Goal: Task Accomplishment & Management: Manage account settings

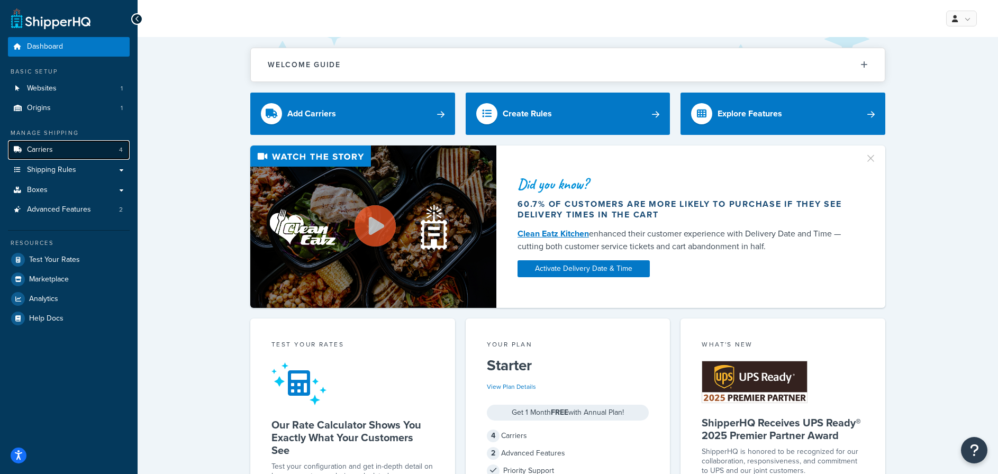
click at [42, 146] on span "Carriers" at bounding box center [40, 150] width 26 height 9
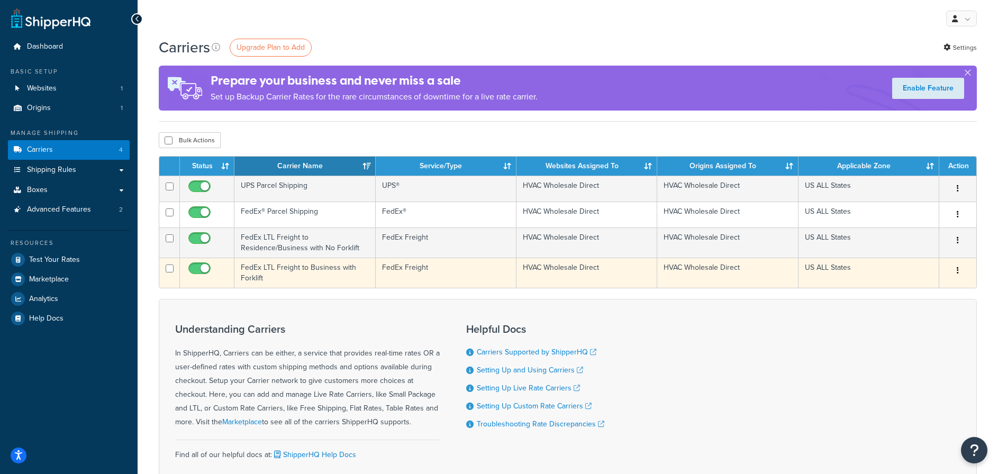
click at [288, 268] on td "FedEx LTL Freight to Business with Forklift" at bounding box center [304, 273] width 141 height 30
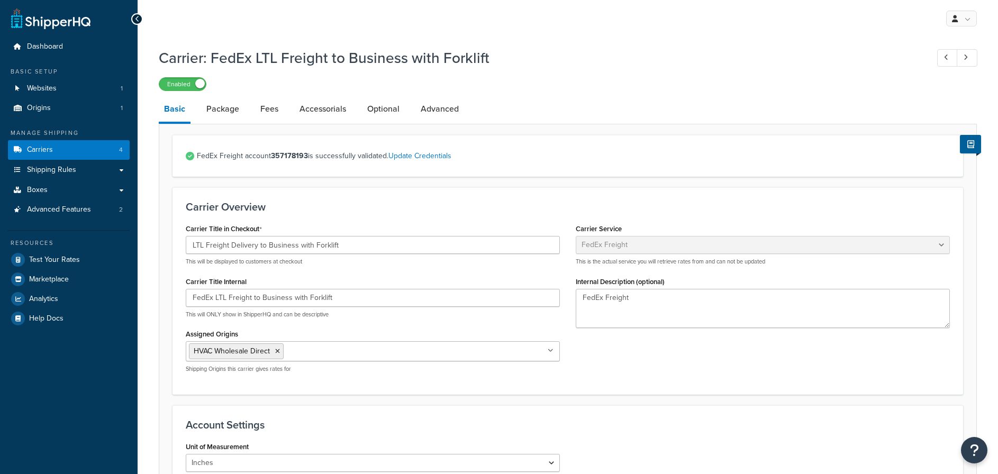
select select "fedExFreight"
drag, startPoint x: 230, startPoint y: 108, endPoint x: 259, endPoint y: 114, distance: 30.2
click at [230, 108] on link "Package" at bounding box center [222, 108] width 43 height 25
select select "557099"
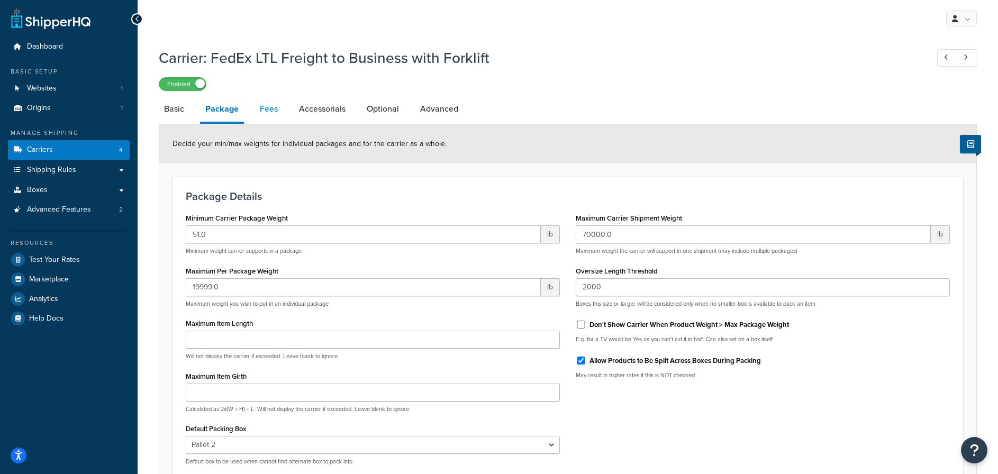
click at [273, 104] on link "Fees" at bounding box center [269, 108] width 29 height 25
select select "AFTER"
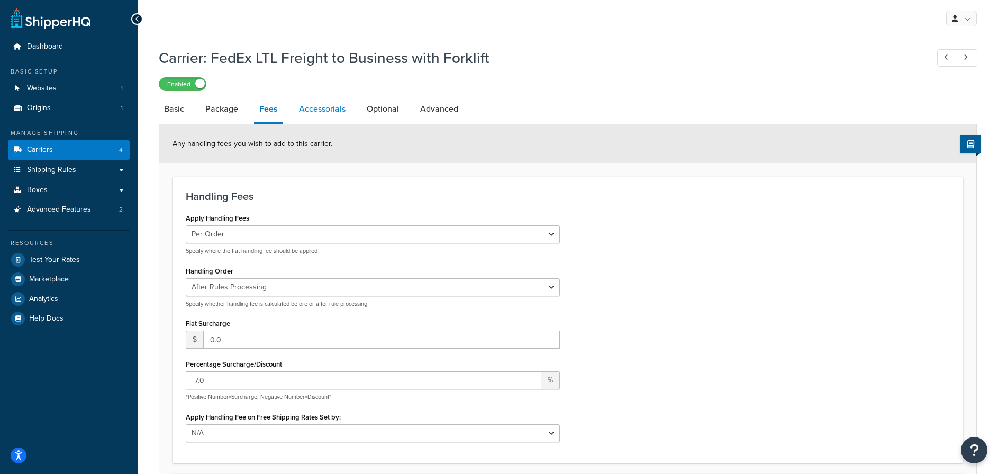
click at [325, 108] on link "Accessorials" at bounding box center [322, 108] width 57 height 25
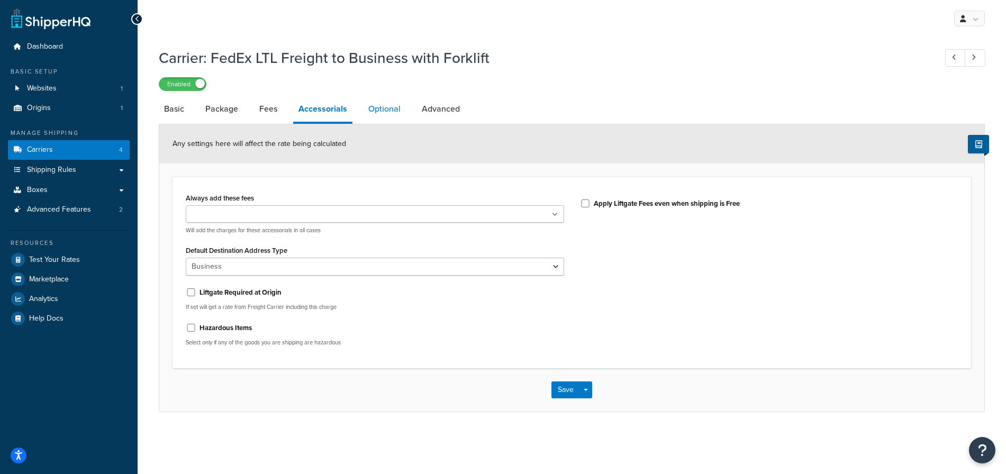
click at [381, 106] on link "Optional" at bounding box center [384, 108] width 43 height 25
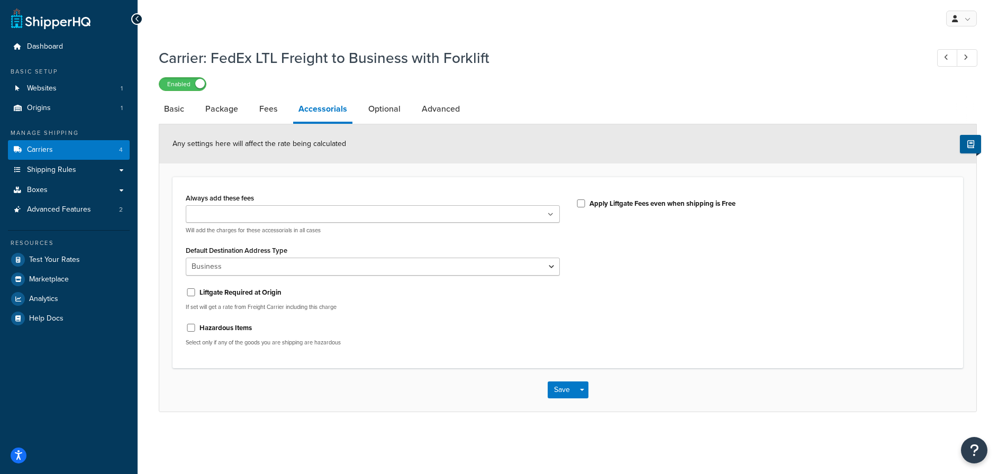
select select "300"
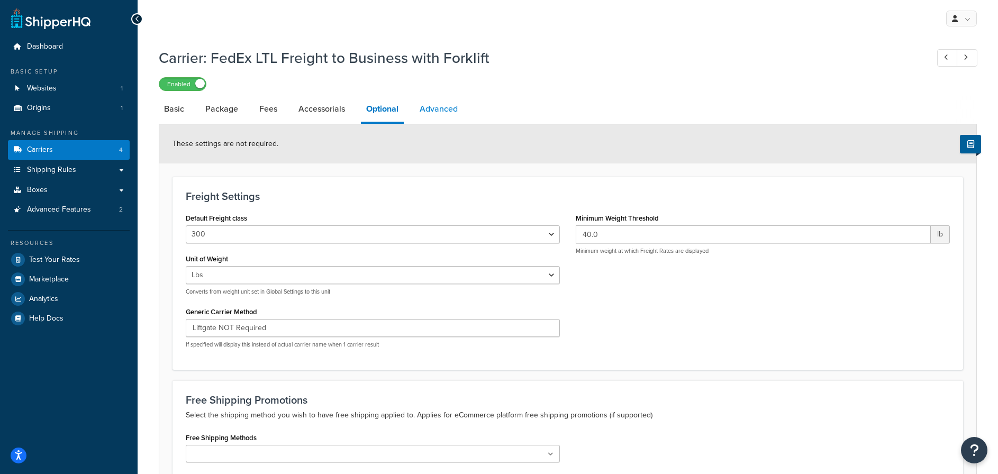
click at [441, 110] on link "Advanced" at bounding box center [438, 108] width 49 height 25
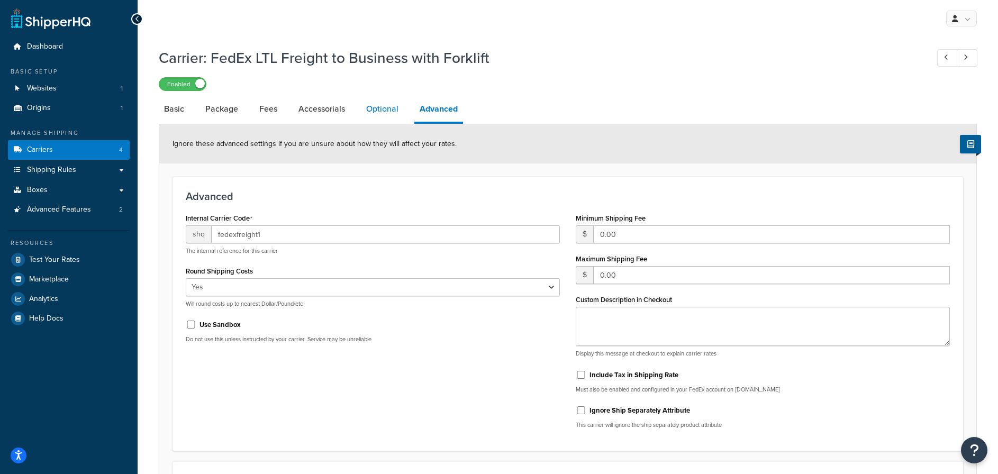
click at [383, 113] on link "Optional" at bounding box center [382, 108] width 43 height 25
select select "300"
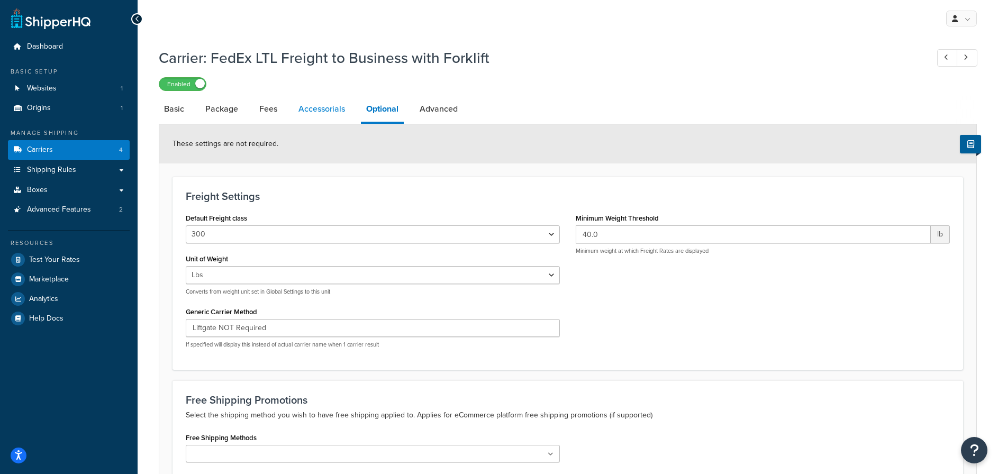
click at [336, 108] on link "Accessorials" at bounding box center [321, 108] width 57 height 25
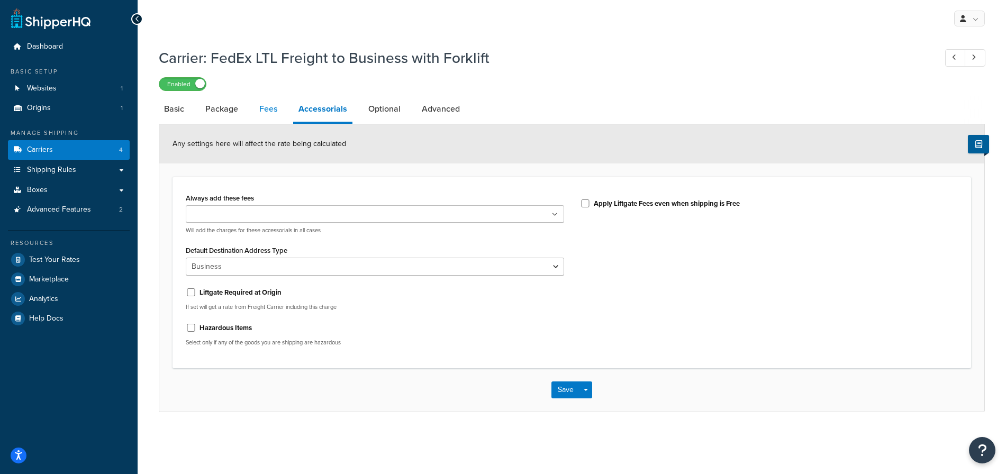
click at [259, 106] on link "Fees" at bounding box center [268, 108] width 29 height 25
select select "AFTER"
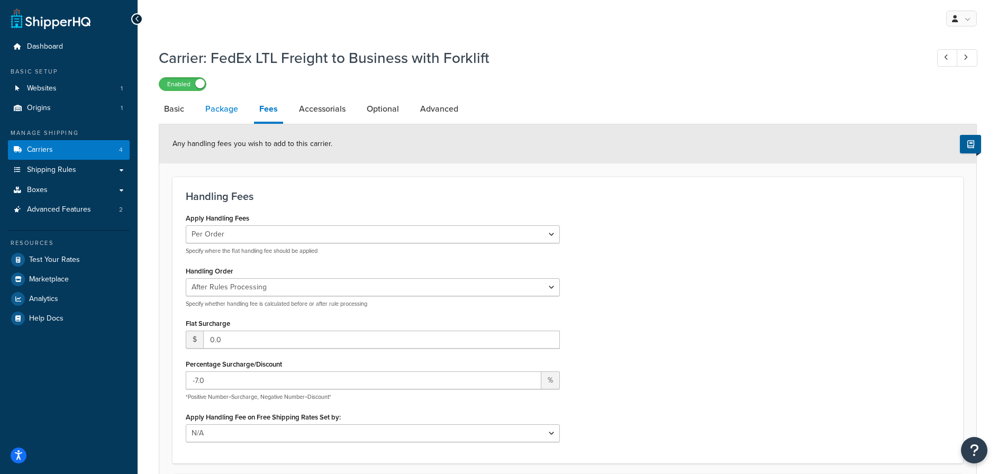
click at [220, 109] on link "Package" at bounding box center [221, 108] width 43 height 25
select select "557099"
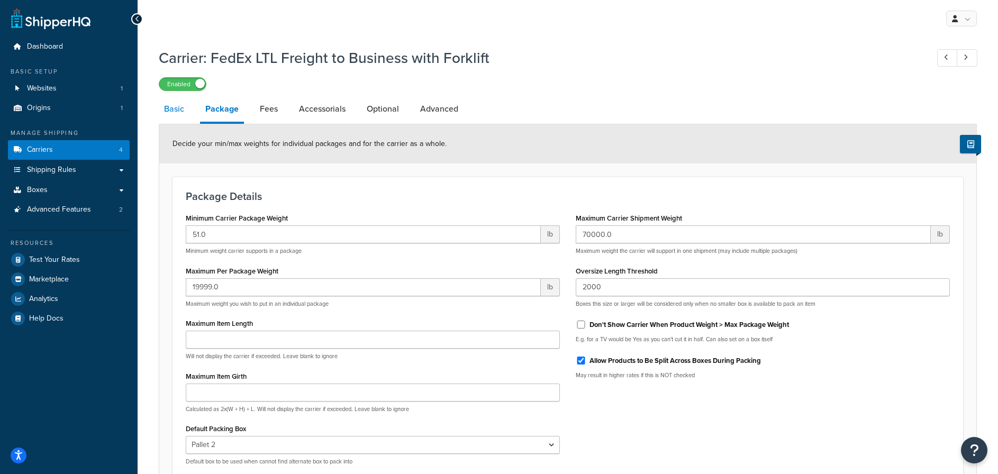
click at [182, 109] on link "Basic" at bounding box center [174, 108] width 31 height 25
select select "fedExFreight"
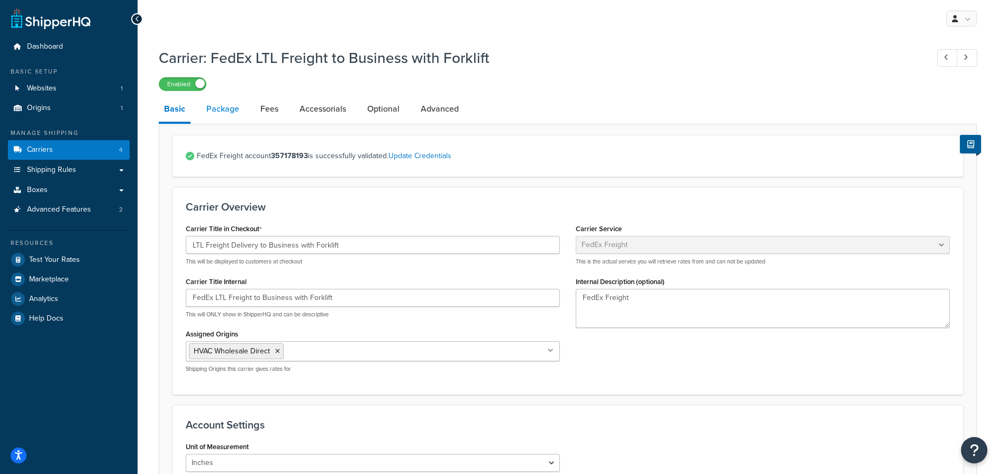
click at [231, 109] on link "Package" at bounding box center [222, 108] width 43 height 25
select select "557099"
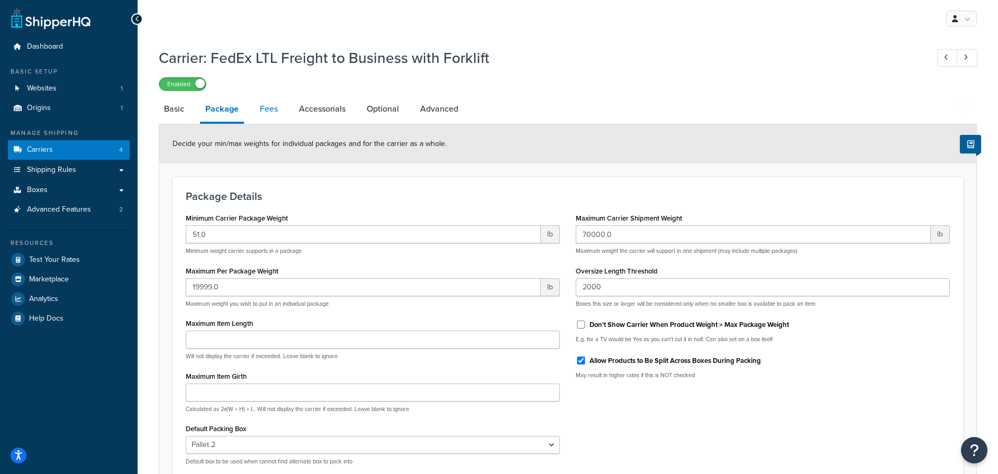
click at [276, 105] on link "Fees" at bounding box center [269, 108] width 29 height 25
select select "AFTER"
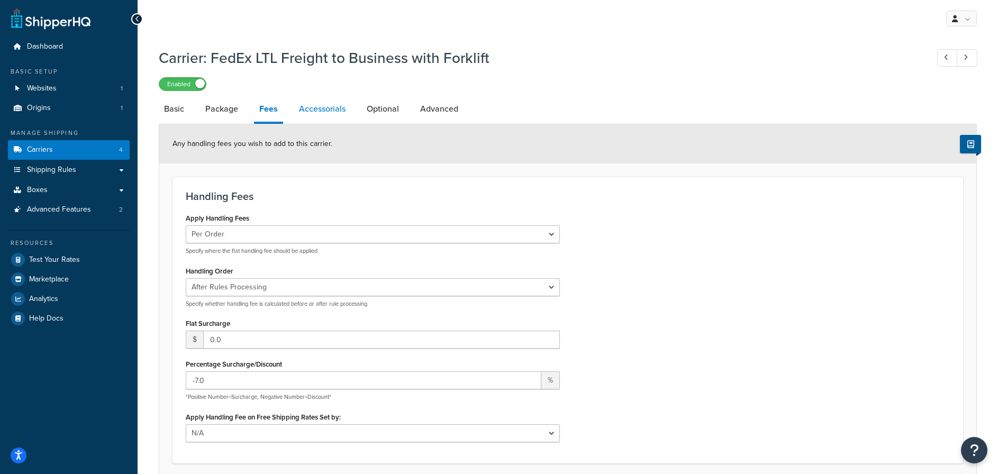
click at [340, 111] on link "Accessorials" at bounding box center [322, 108] width 57 height 25
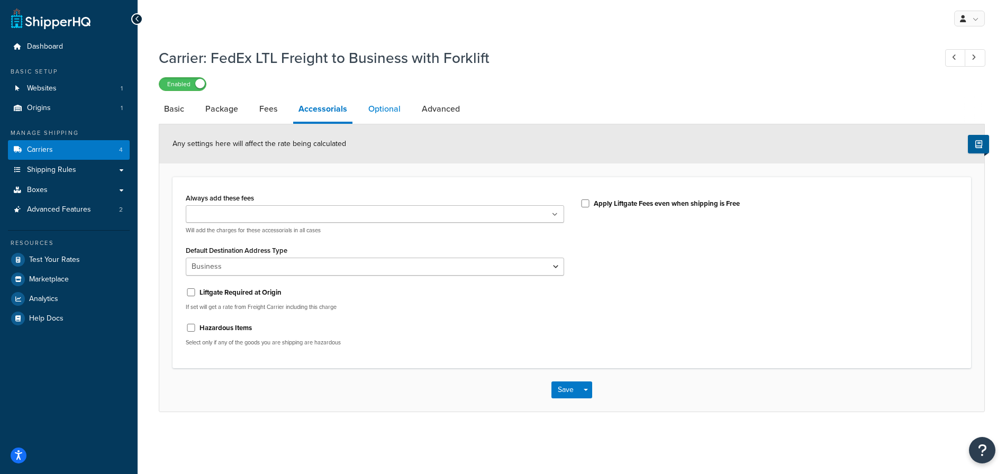
click at [377, 110] on link "Optional" at bounding box center [384, 108] width 43 height 25
select select "300"
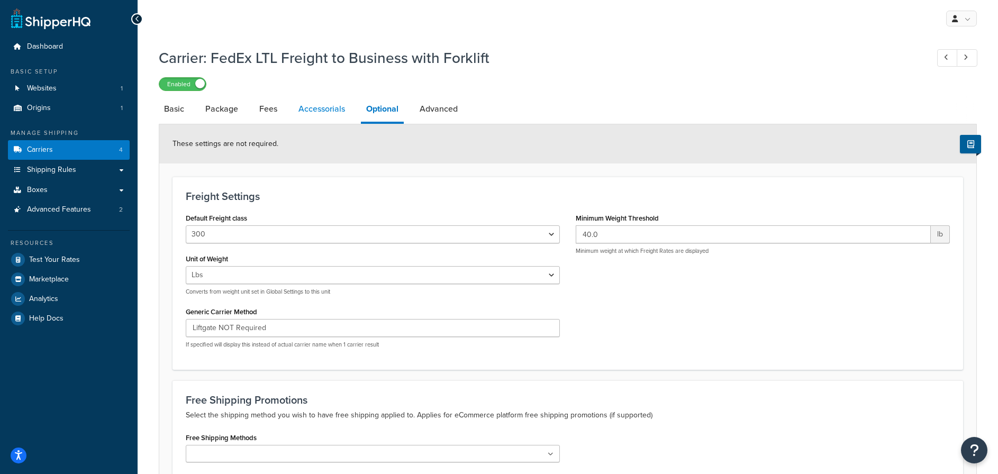
click at [319, 109] on link "Accessorials" at bounding box center [321, 108] width 57 height 25
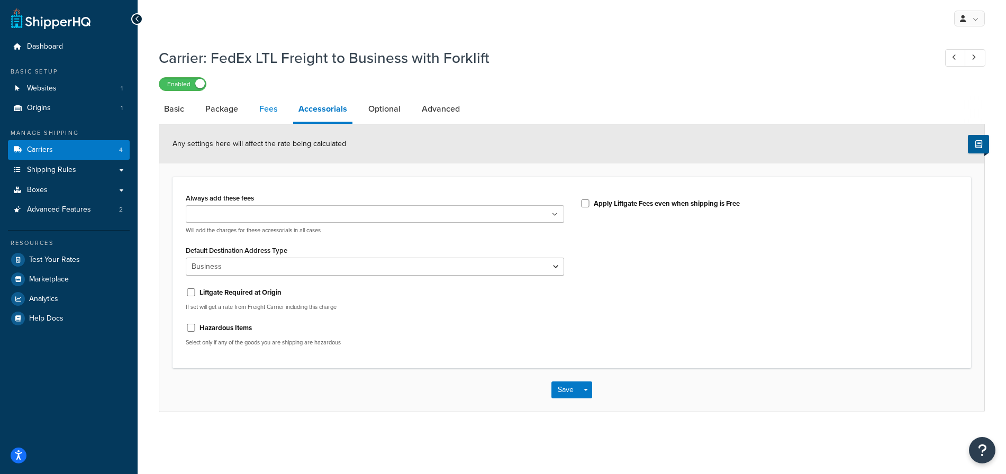
drag, startPoint x: 271, startPoint y: 107, endPoint x: 277, endPoint y: 105, distance: 6.2
click at [270, 107] on link "Fees" at bounding box center [268, 108] width 29 height 25
select select "AFTER"
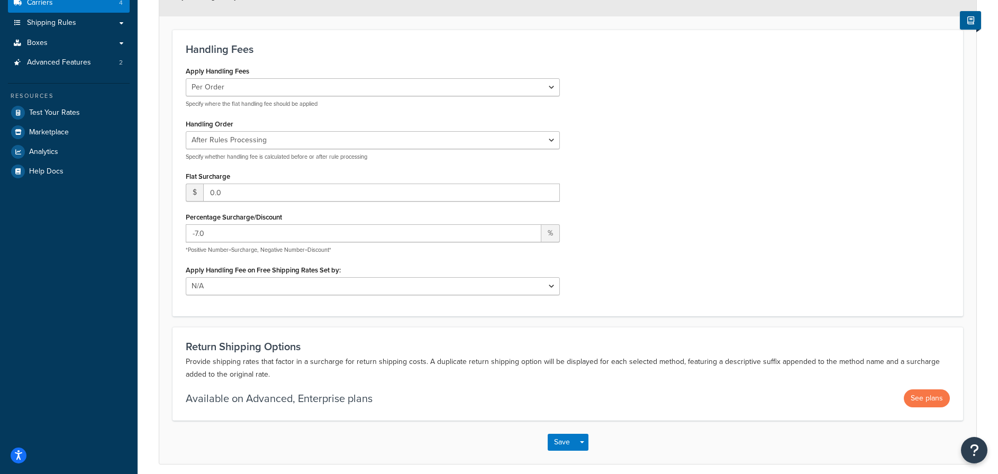
scroll to position [33, 0]
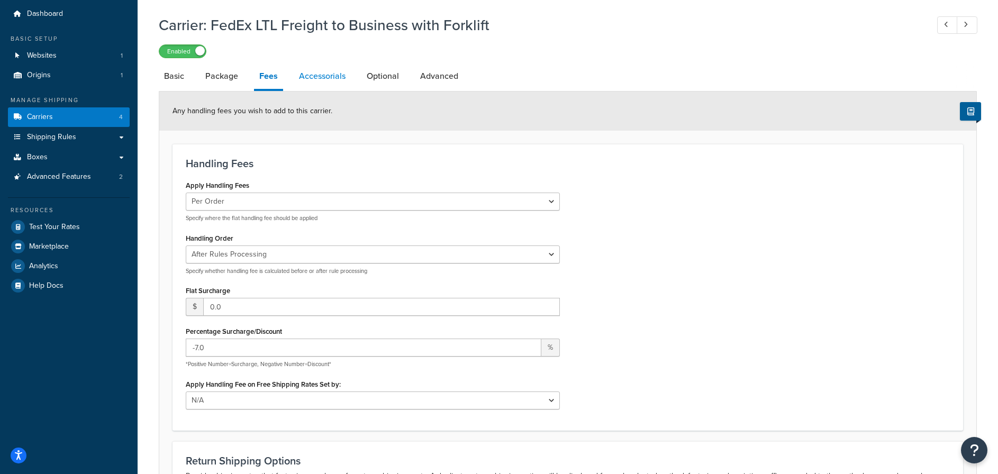
click at [322, 77] on link "Accessorials" at bounding box center [322, 76] width 57 height 25
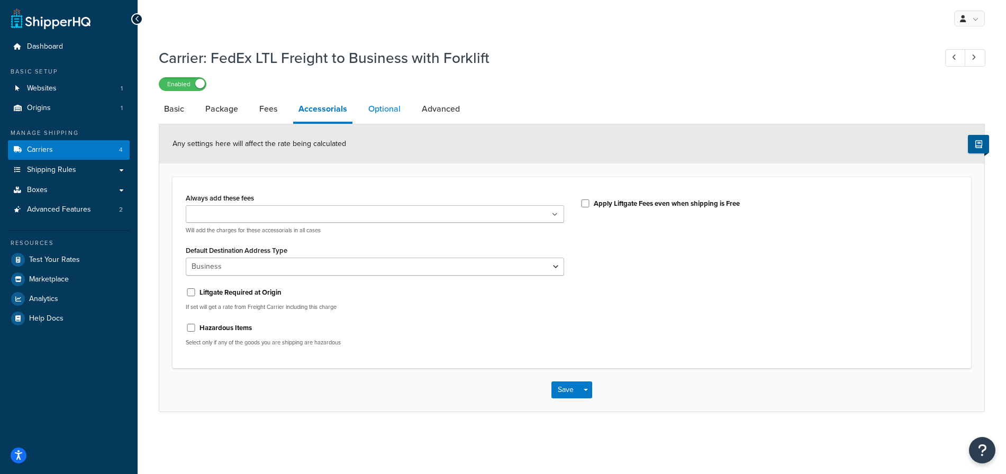
click at [388, 105] on link "Optional" at bounding box center [384, 108] width 43 height 25
select select "300"
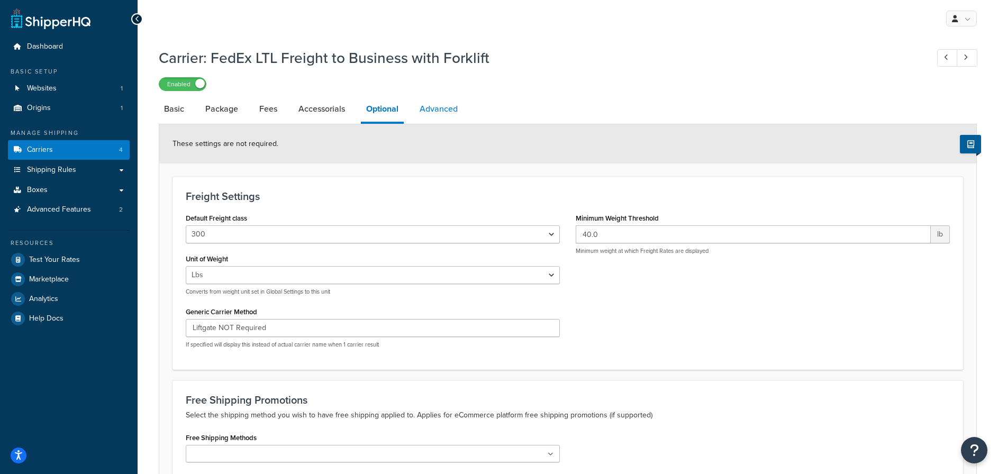
click at [453, 106] on link "Advanced" at bounding box center [438, 108] width 49 height 25
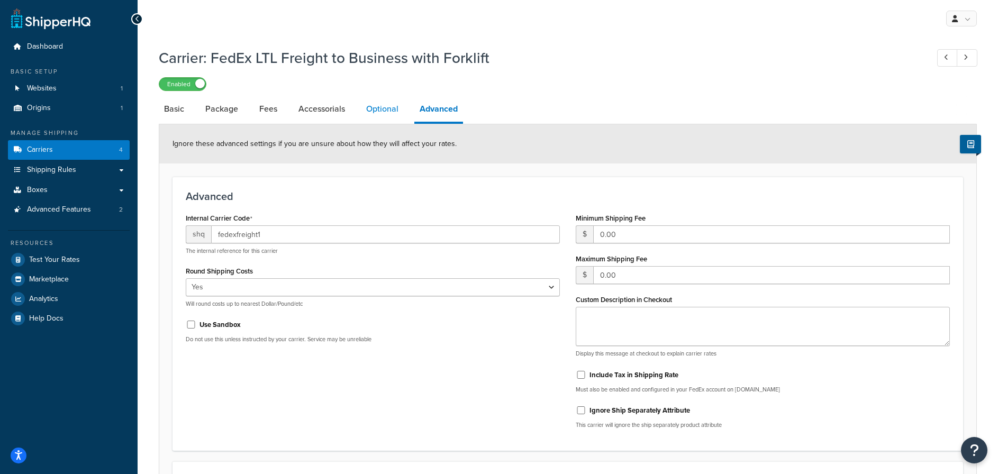
click at [390, 111] on link "Optional" at bounding box center [382, 108] width 43 height 25
select select "300"
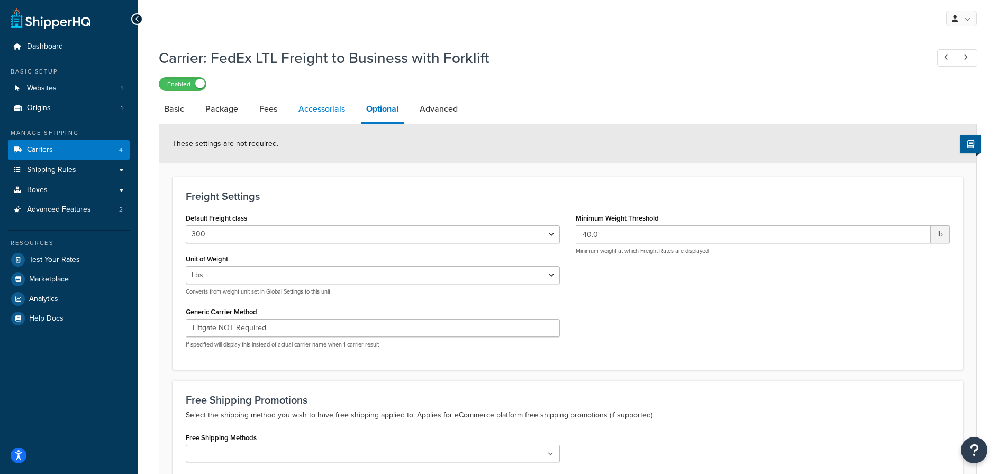
drag, startPoint x: 333, startPoint y: 111, endPoint x: 327, endPoint y: 111, distance: 6.4
click at [333, 111] on link "Accessorials" at bounding box center [321, 108] width 57 height 25
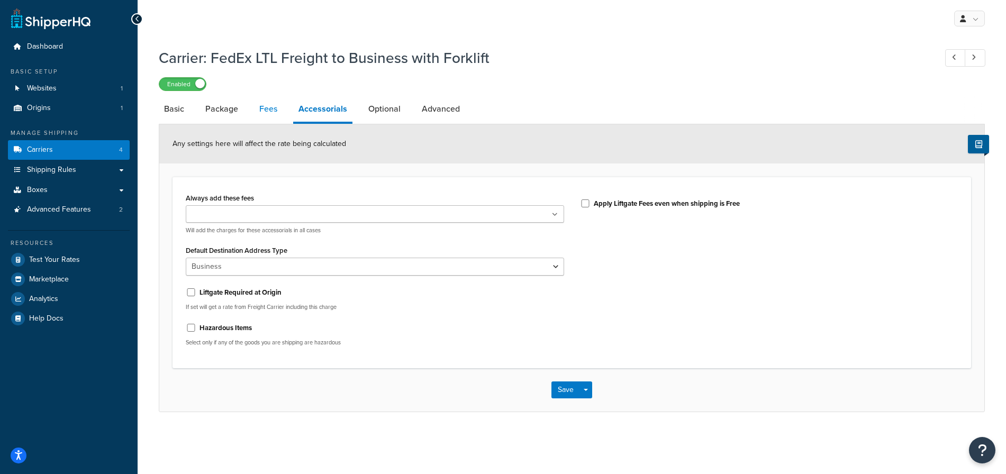
click at [262, 108] on link "Fees" at bounding box center [268, 108] width 29 height 25
select select "AFTER"
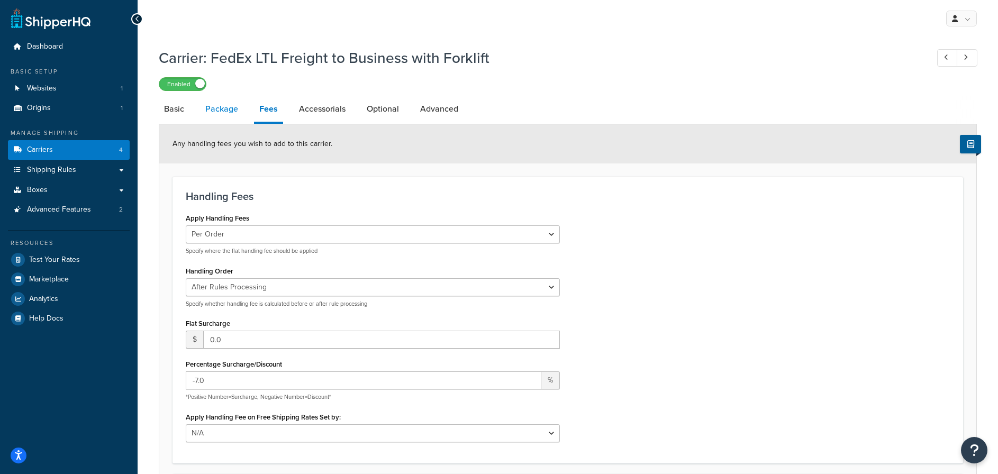
click at [228, 109] on link "Package" at bounding box center [221, 108] width 43 height 25
select select "557099"
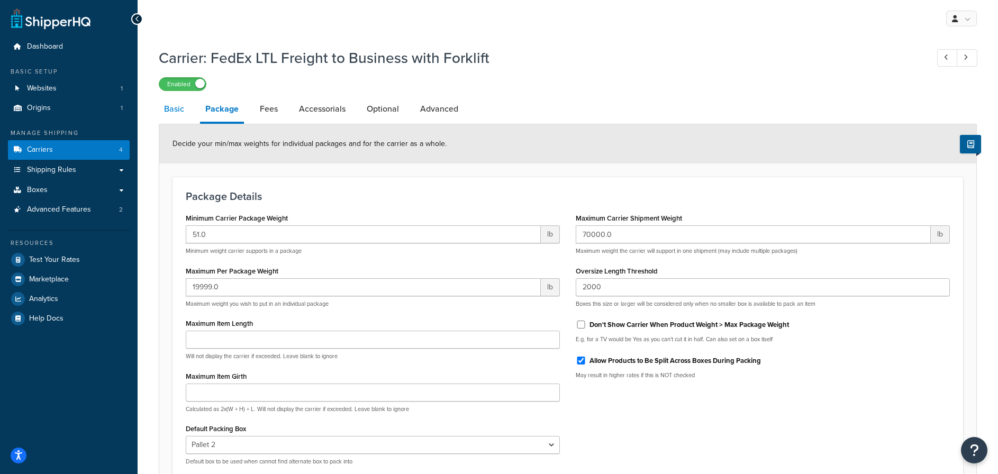
click at [174, 108] on link "Basic" at bounding box center [174, 108] width 31 height 25
select select "fedExFreight"
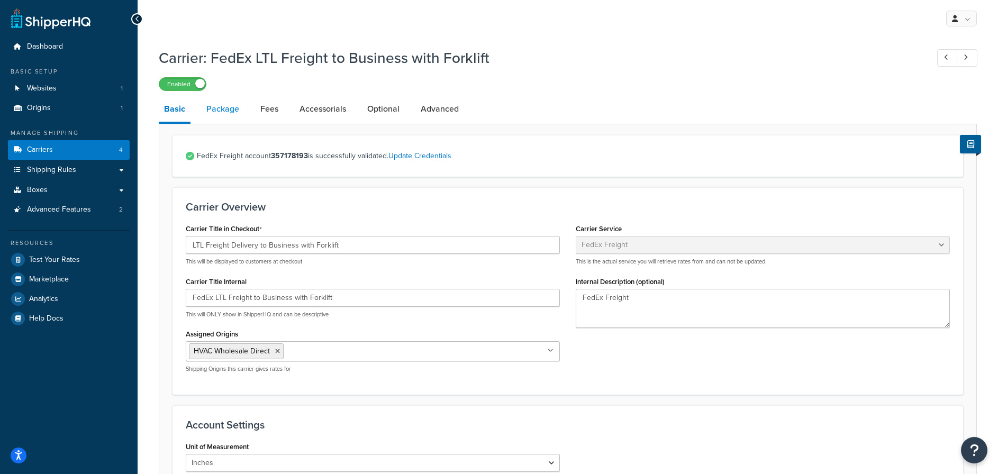
click at [227, 112] on link "Package" at bounding box center [222, 108] width 43 height 25
select select "557099"
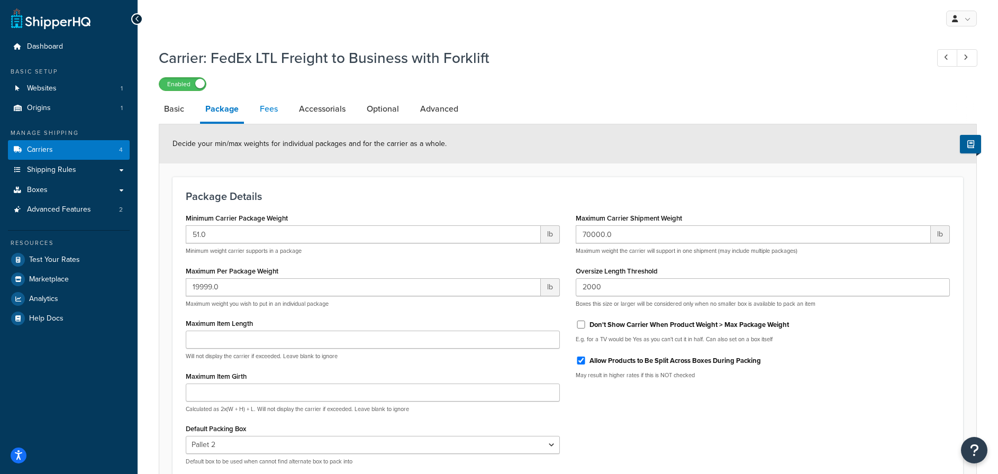
click at [270, 110] on link "Fees" at bounding box center [269, 108] width 29 height 25
select select "AFTER"
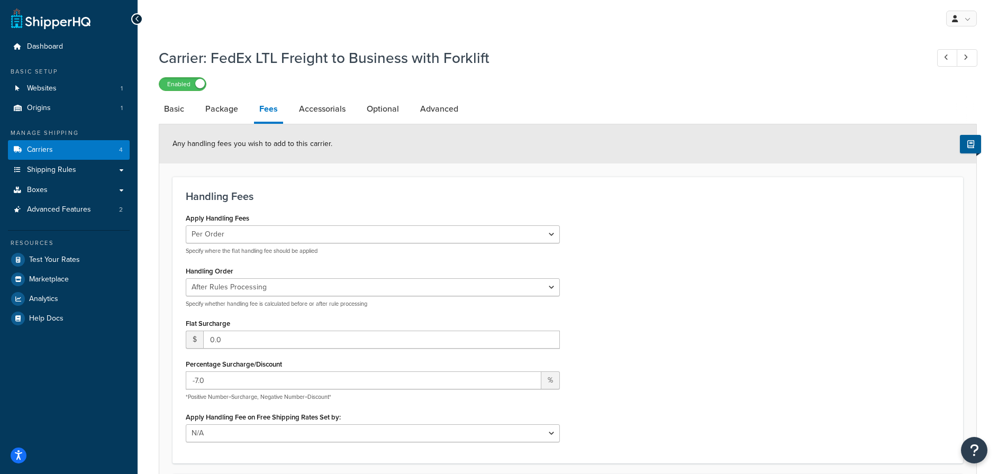
click at [647, 35] on div "My Profile Billing Global Settings Contact Us Logout" at bounding box center [568, 18] width 860 height 37
